Goal: Task Accomplishment & Management: Manage account settings

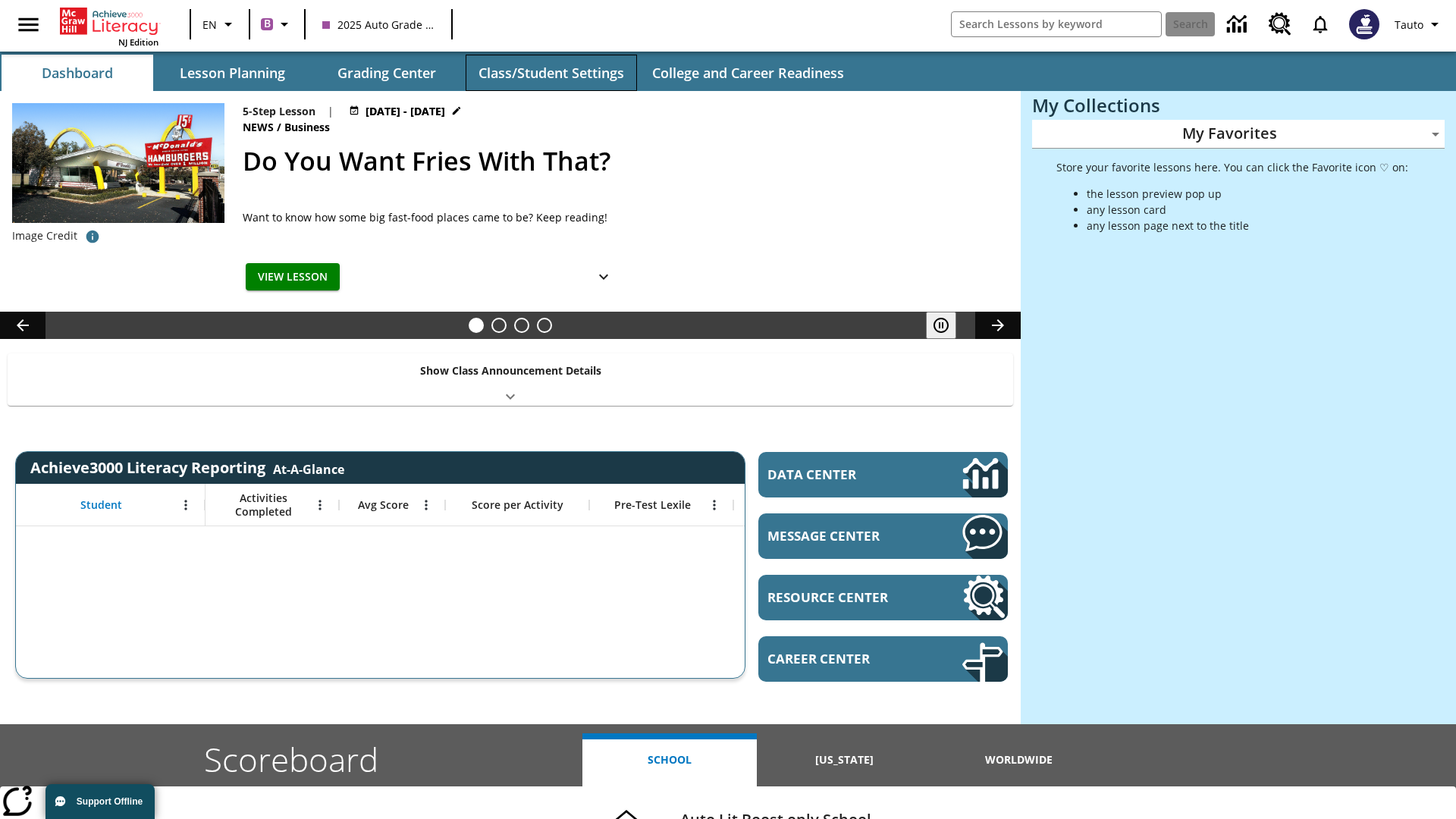
click at [551, 72] on button "Class/Student Settings" at bounding box center [551, 73] width 172 height 37
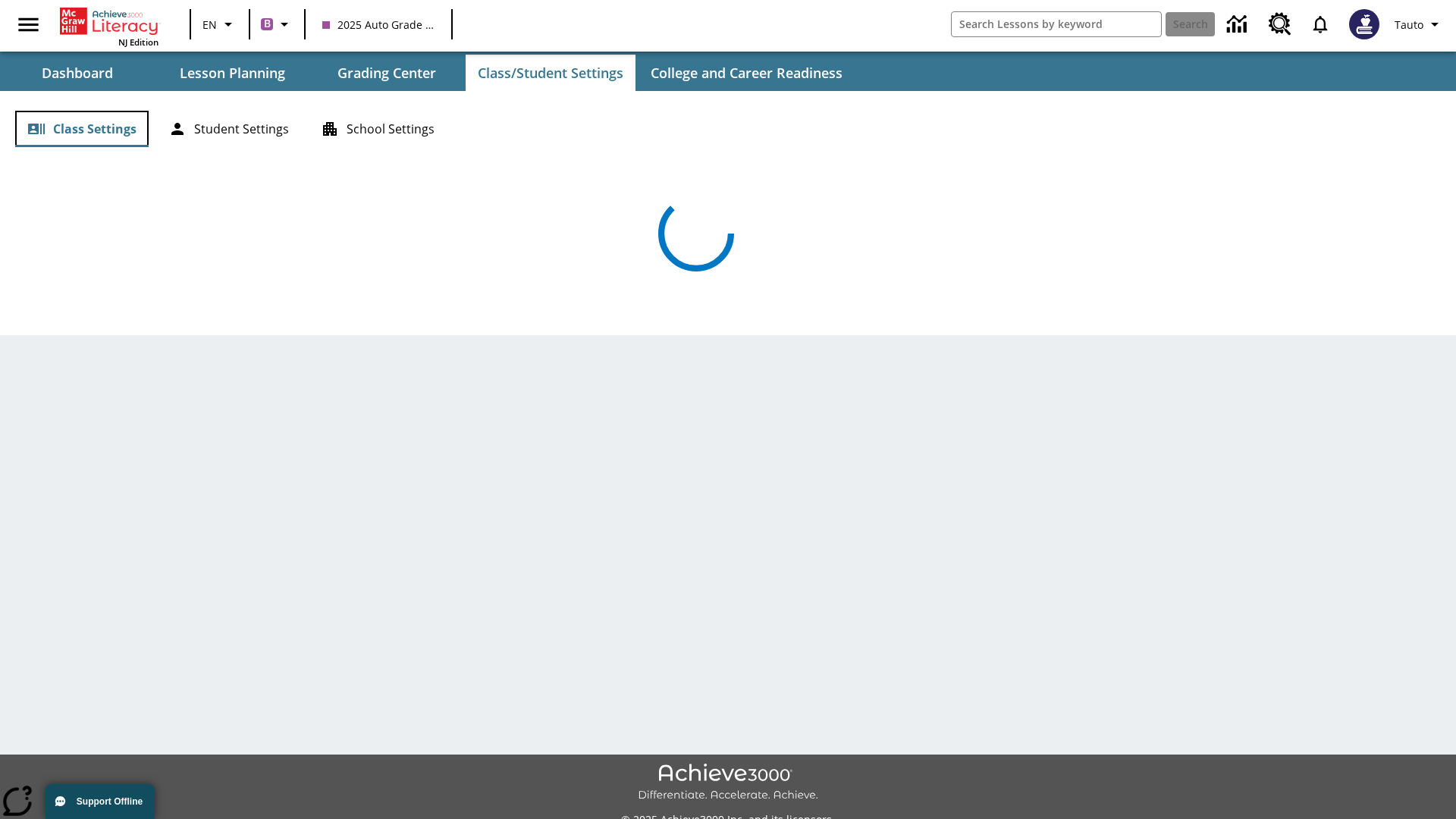
click at [82, 129] on button "Class Settings" at bounding box center [82, 129] width 133 height 37
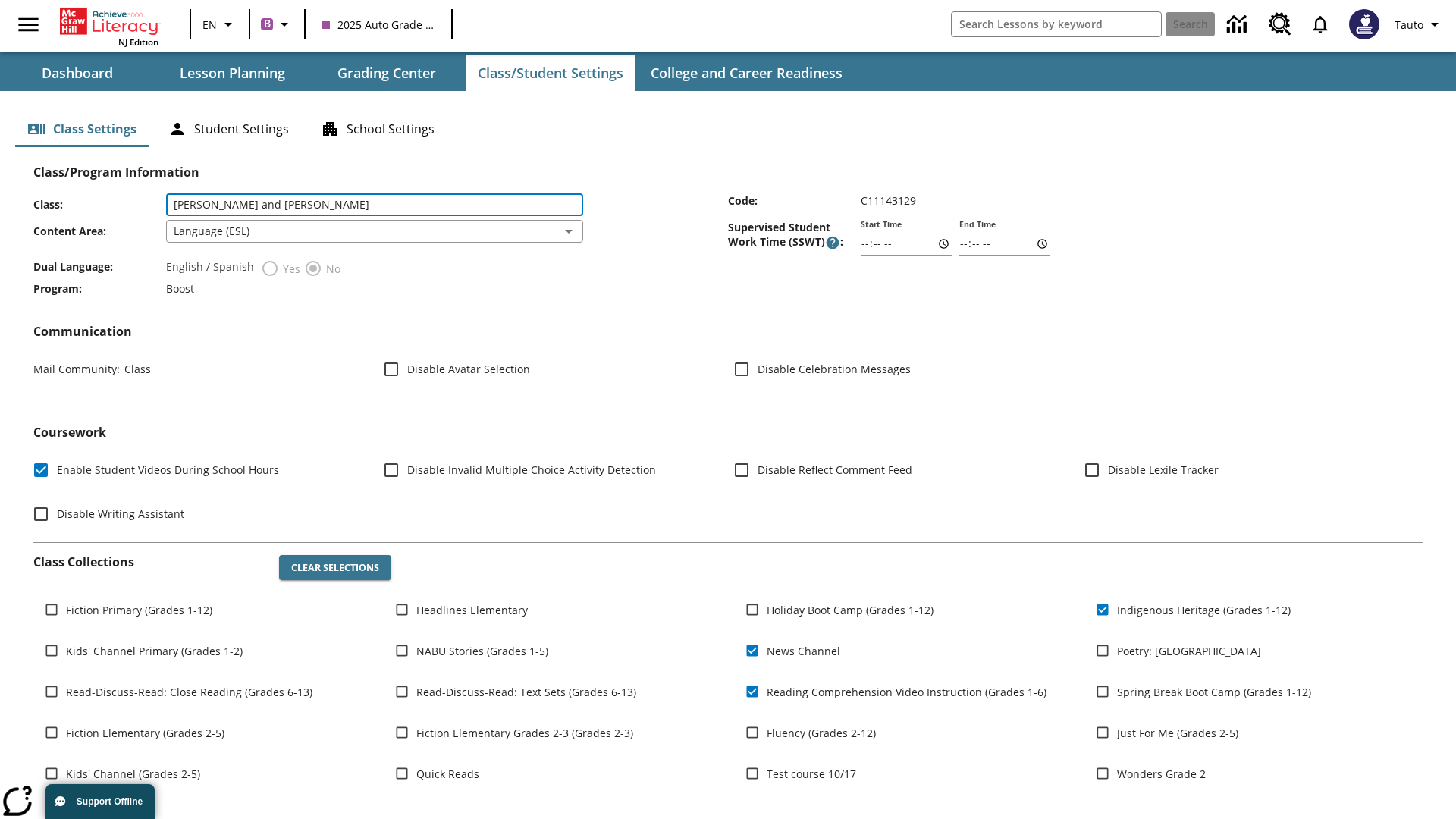
type input "[PERSON_NAME] and [PERSON_NAME]"
type input "06:00"
type input "06:01"
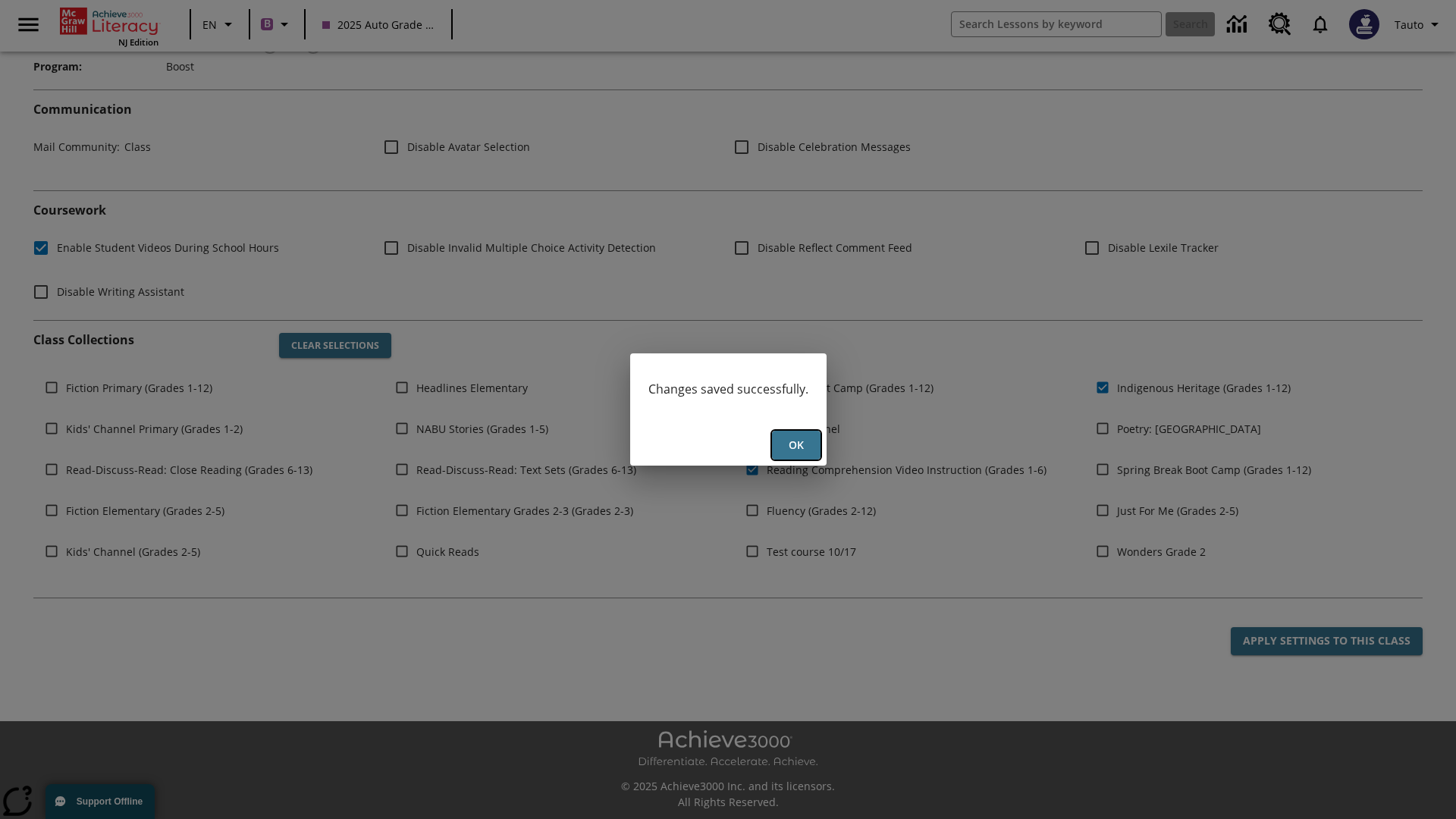
click at [795, 445] on button "Ok" at bounding box center [796, 445] width 49 height 30
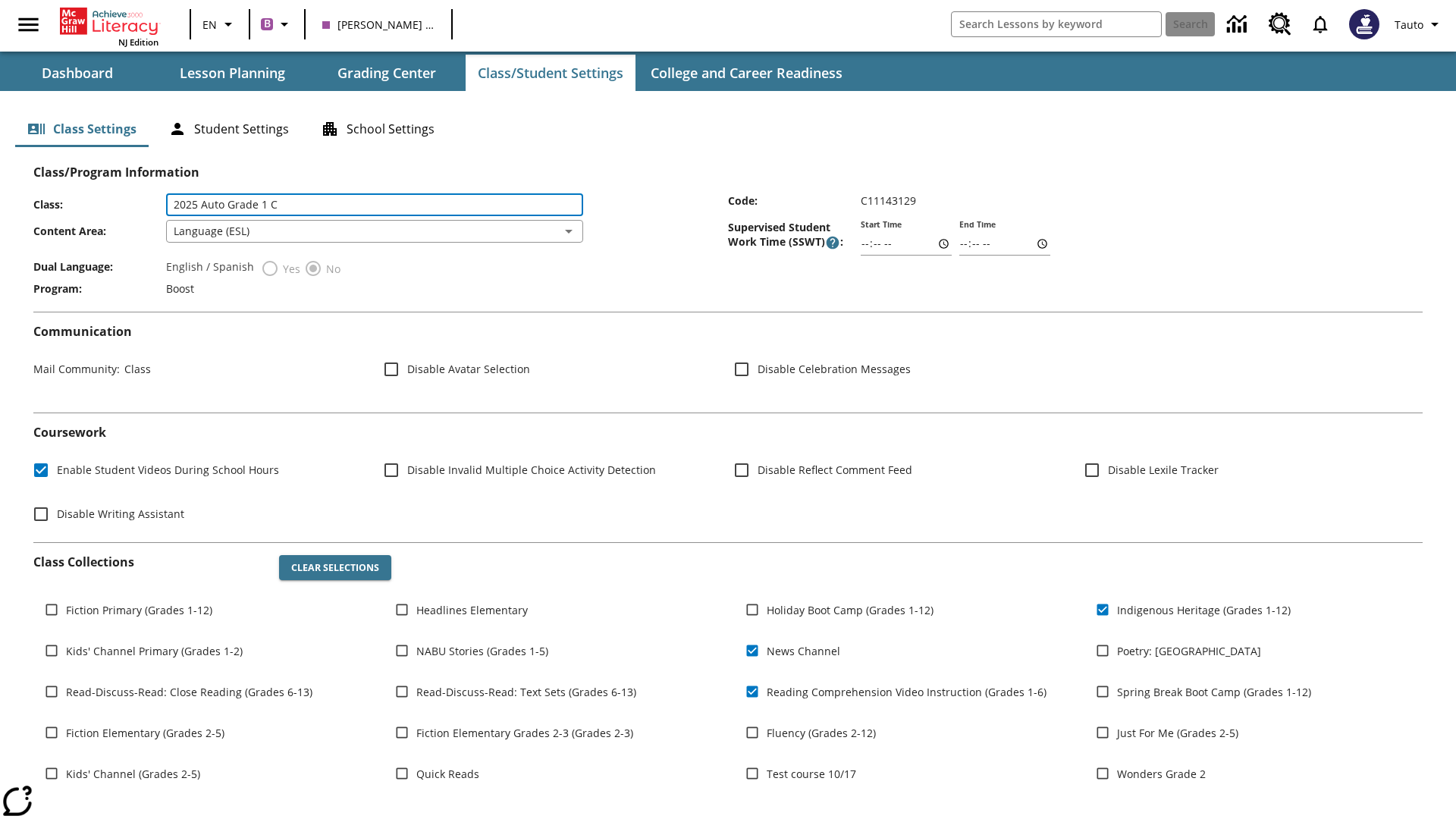
scroll to position [198, 0]
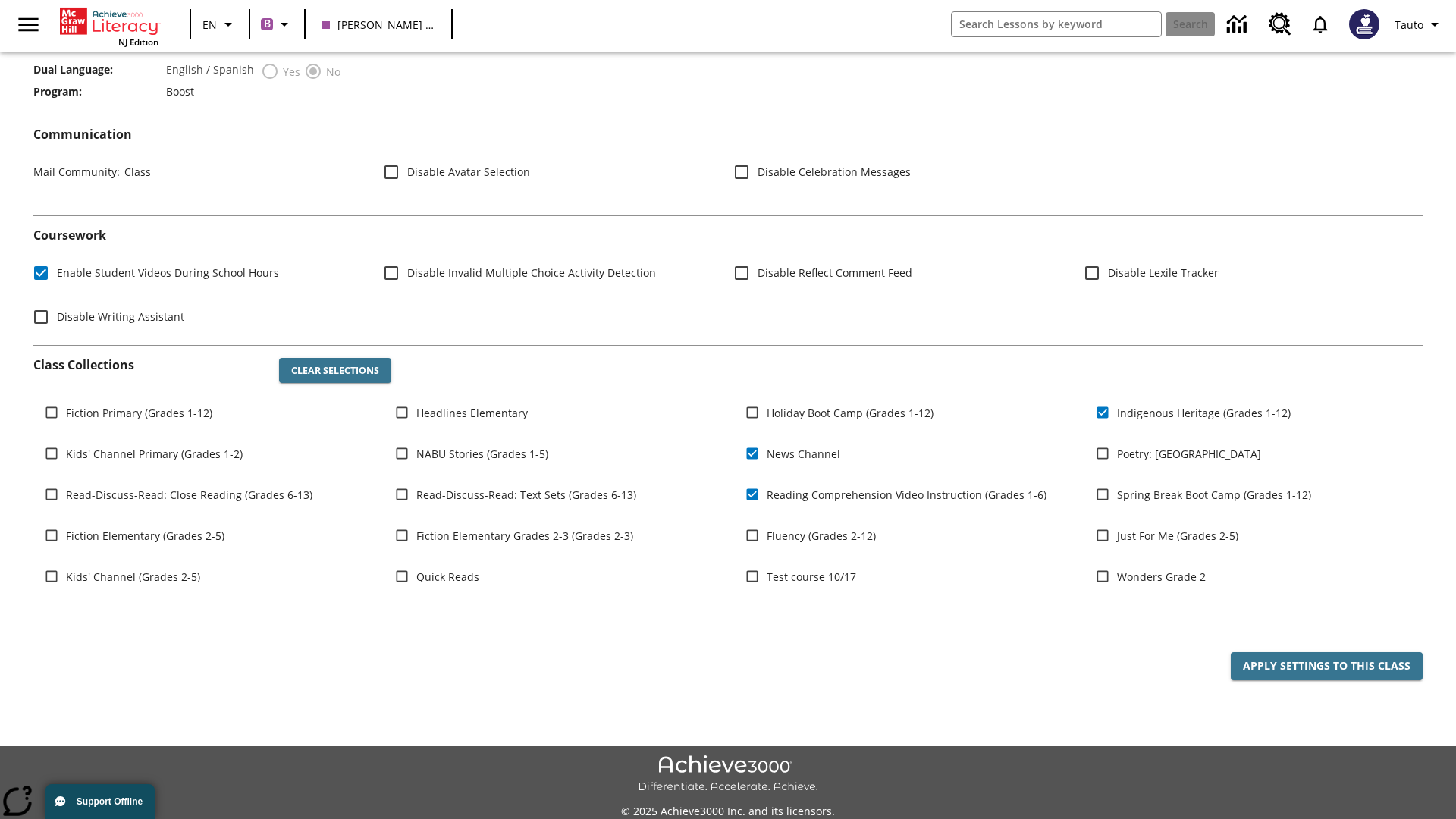
type input "2025 Auto Grade 1 C"
type input "06:00"
type input "06:01"
click at [1326, 666] on button "Apply Settings to this Class" at bounding box center [1327, 666] width 192 height 28
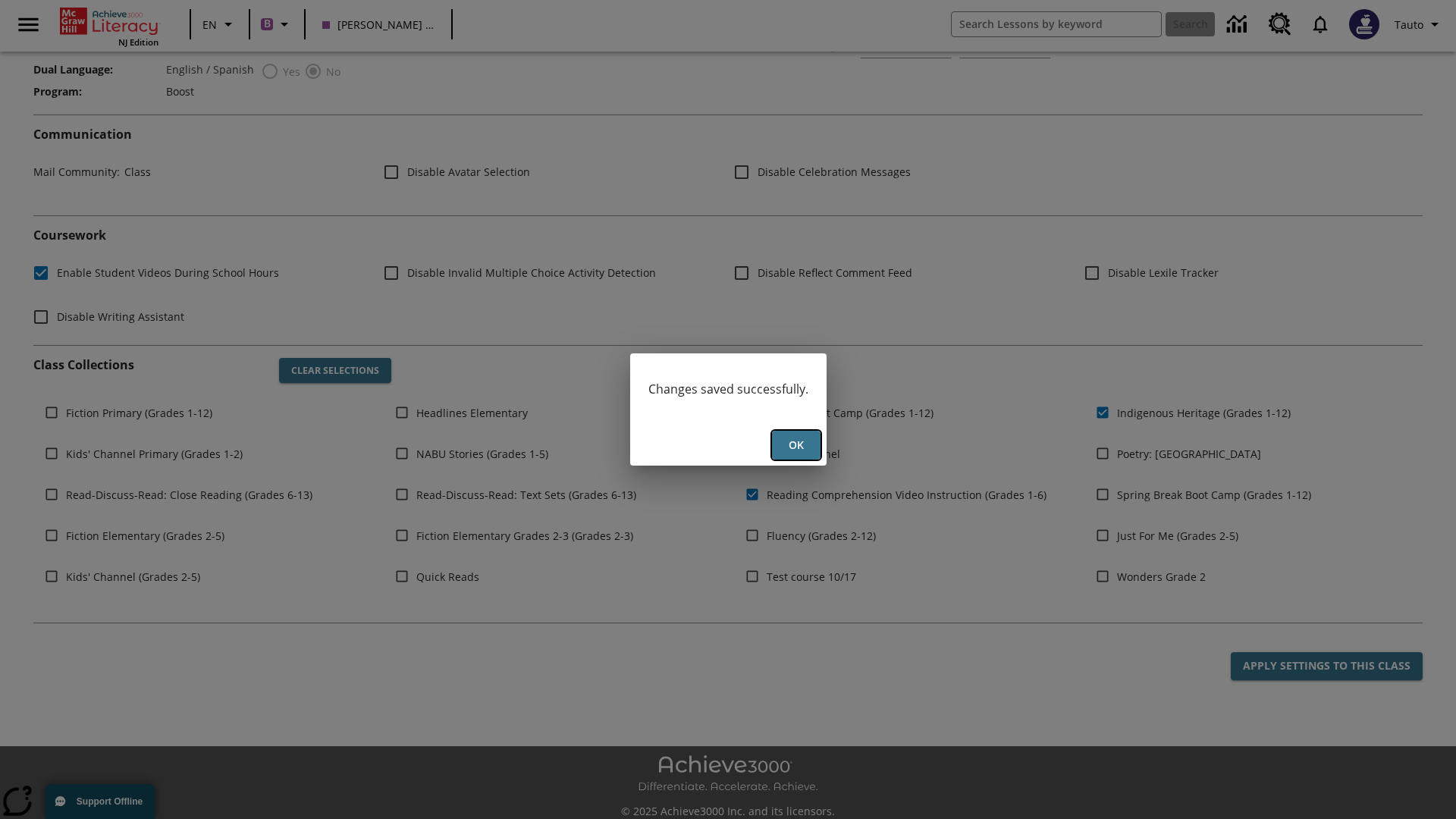
click at [795, 445] on button "Ok" at bounding box center [796, 445] width 49 height 30
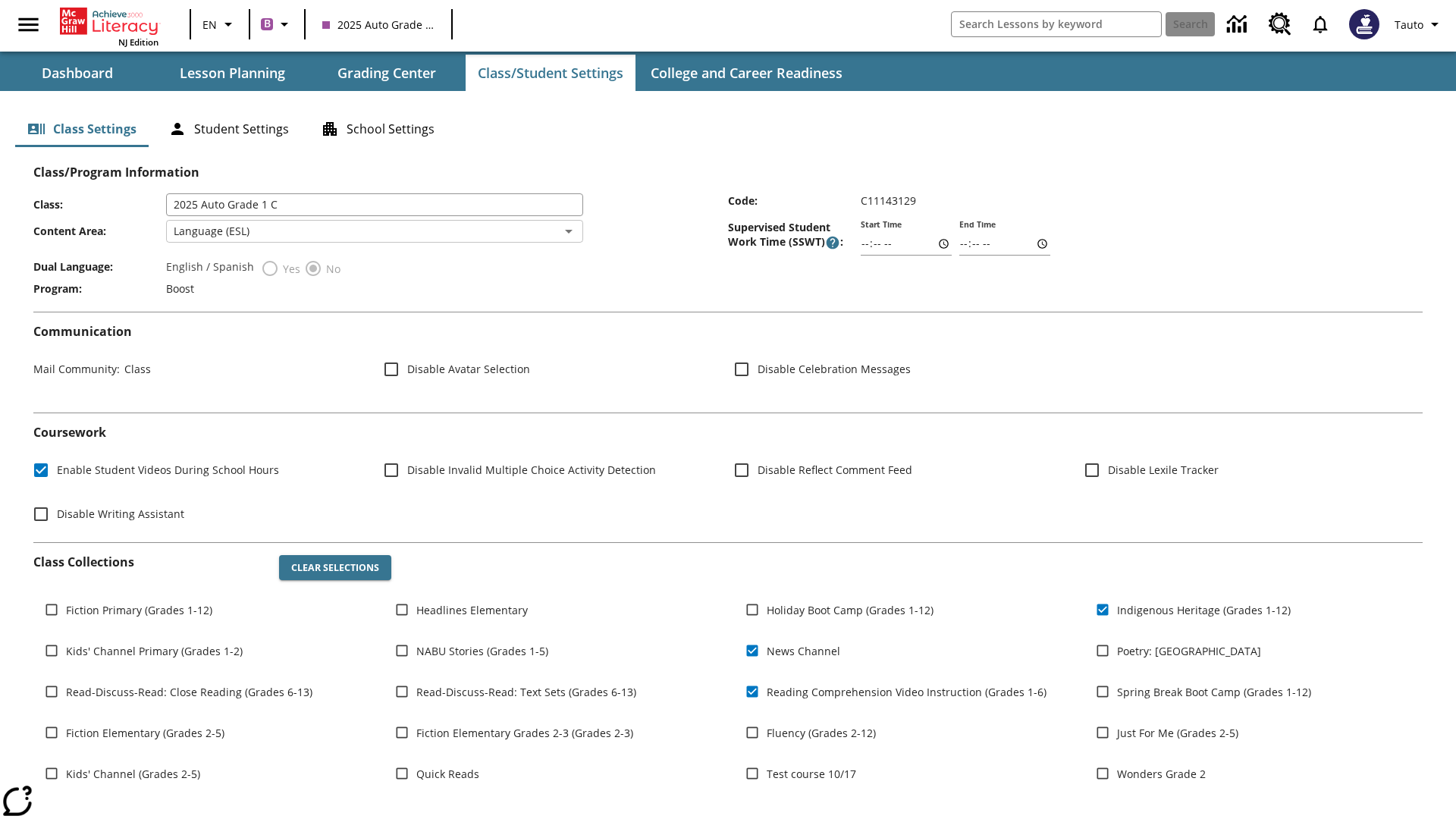
click at [374, 231] on body "Skip to main content NJ Edition EN B 2025 Auto Grade 1 C Search Tauto Dashboard…" at bounding box center [728, 520] width 1456 height 1041
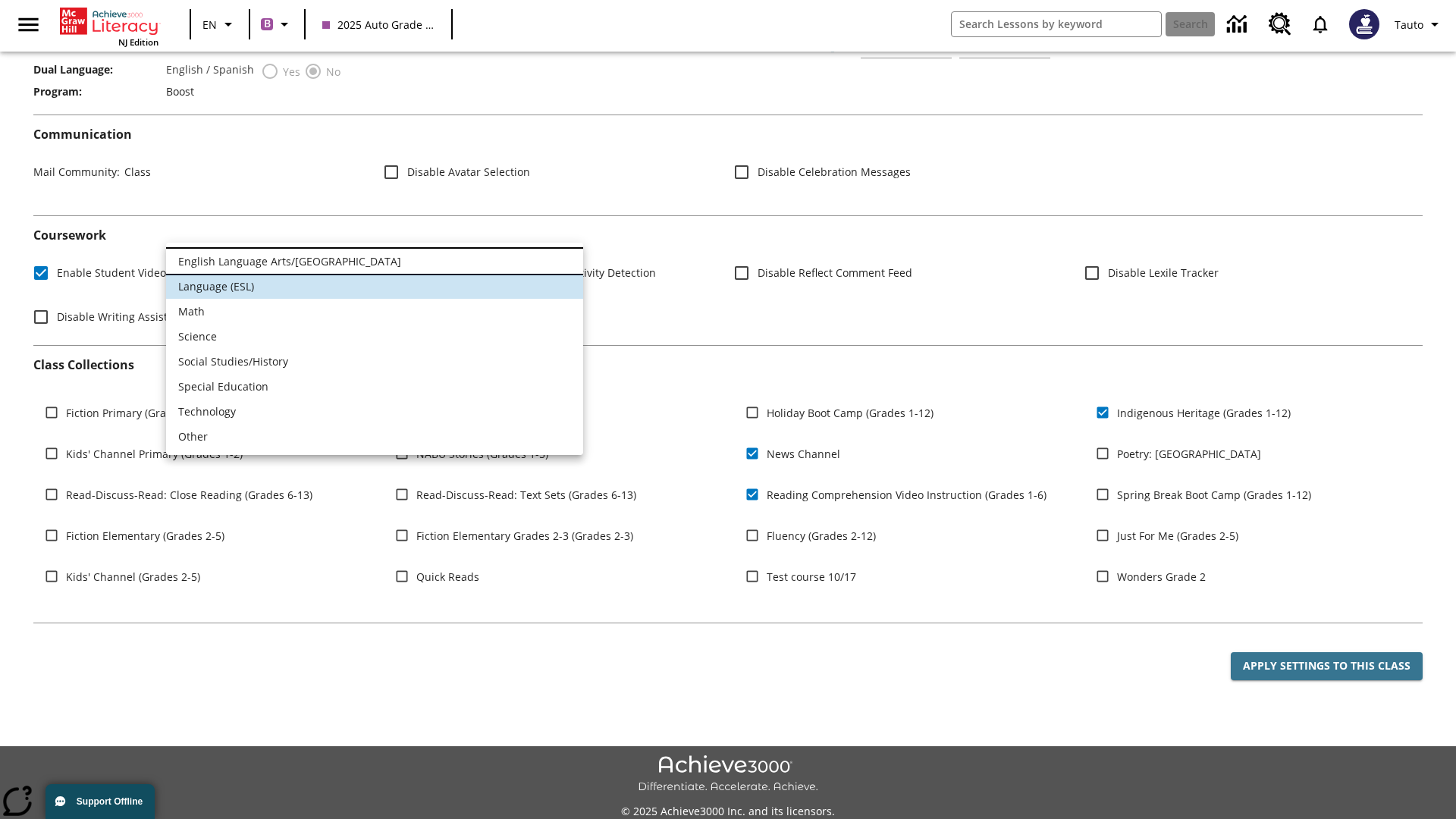
click at [374, 261] on li "English Language Arts/Reading" at bounding box center [374, 261] width 417 height 25
type input "1"
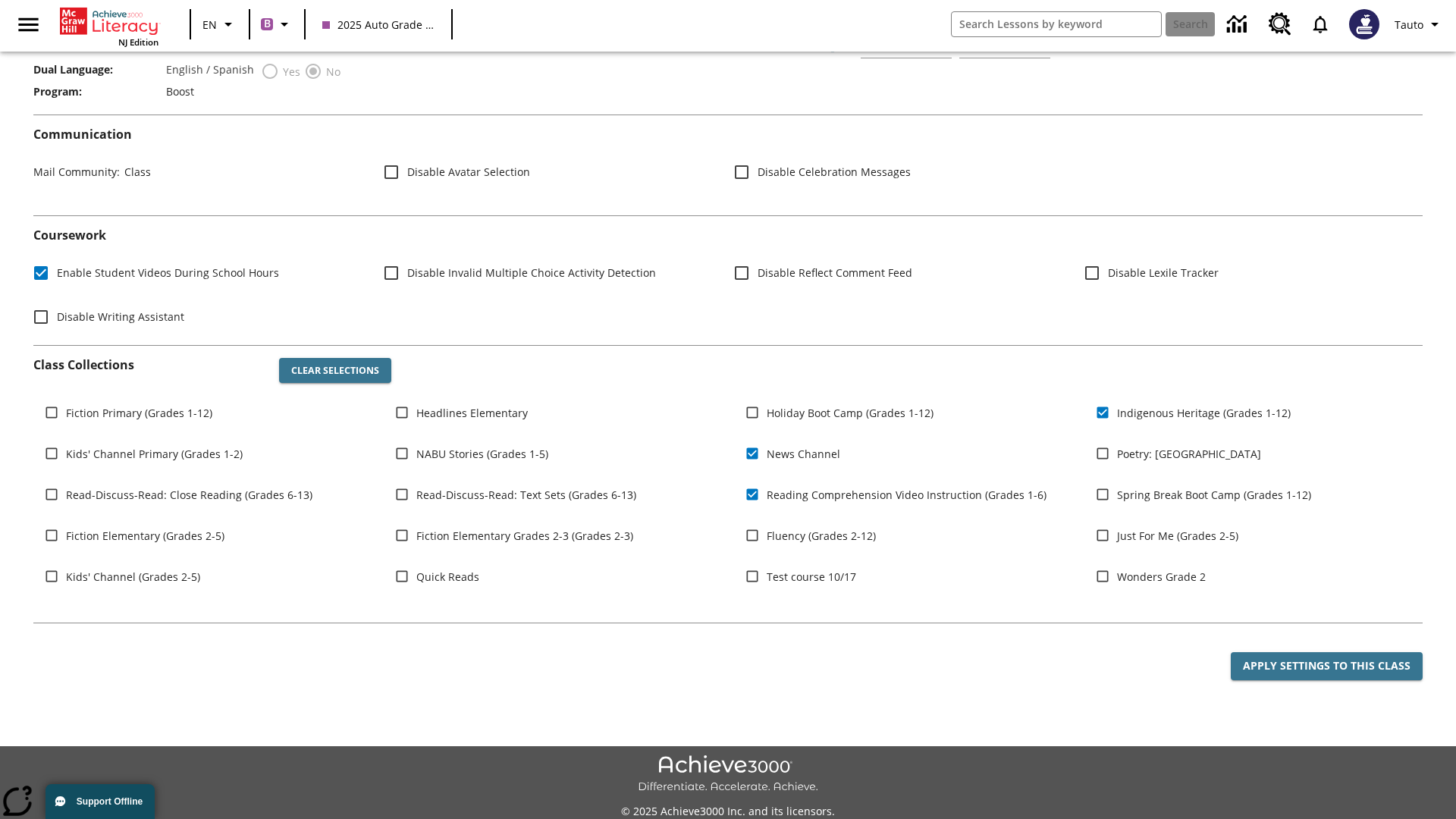
scroll to position [222, 0]
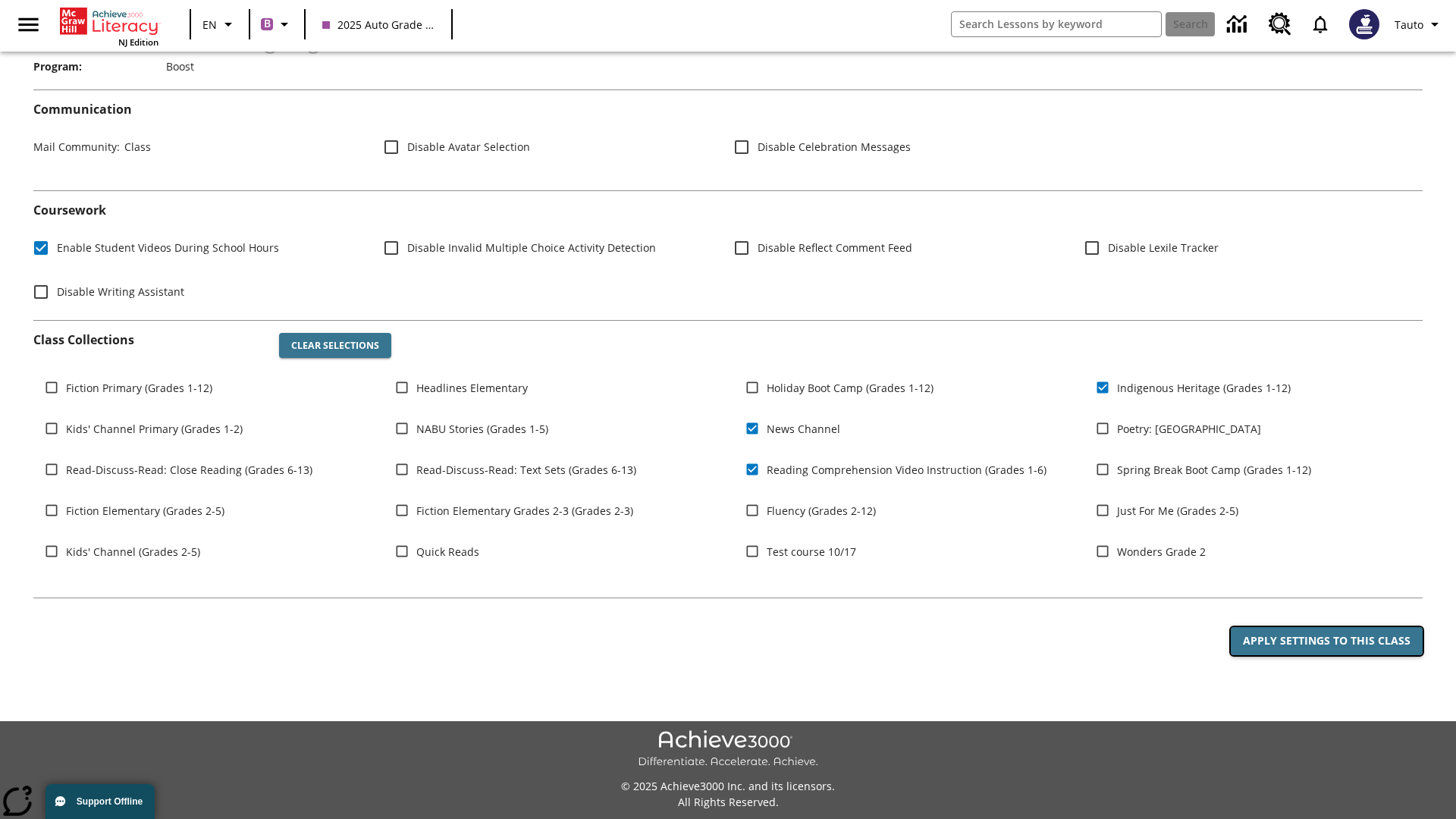
click at [1326, 641] on button "Apply Settings to this Class" at bounding box center [1327, 641] width 192 height 28
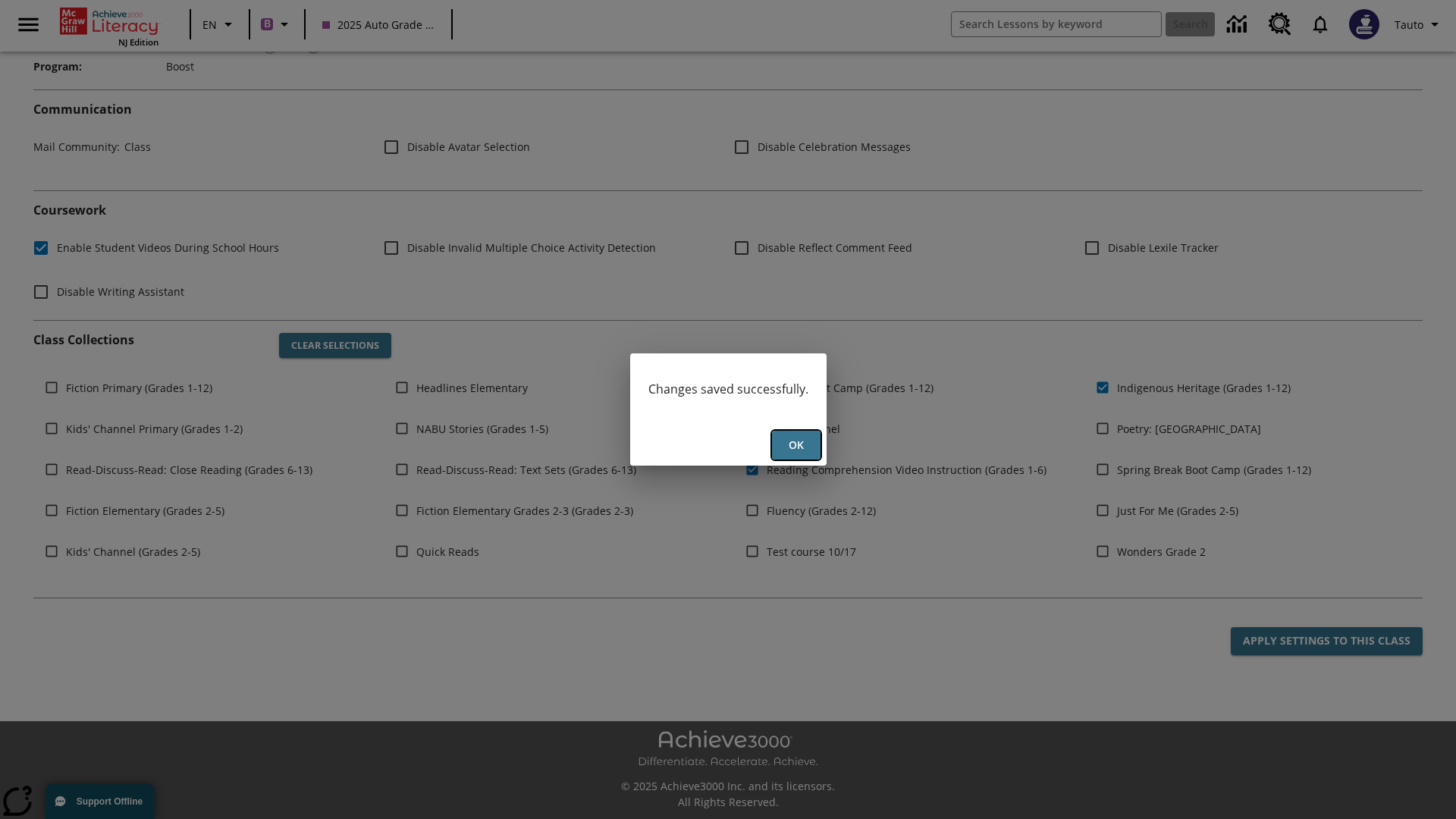
click at [795, 445] on button "Ok" at bounding box center [796, 445] width 49 height 30
